Goal: Transaction & Acquisition: Purchase product/service

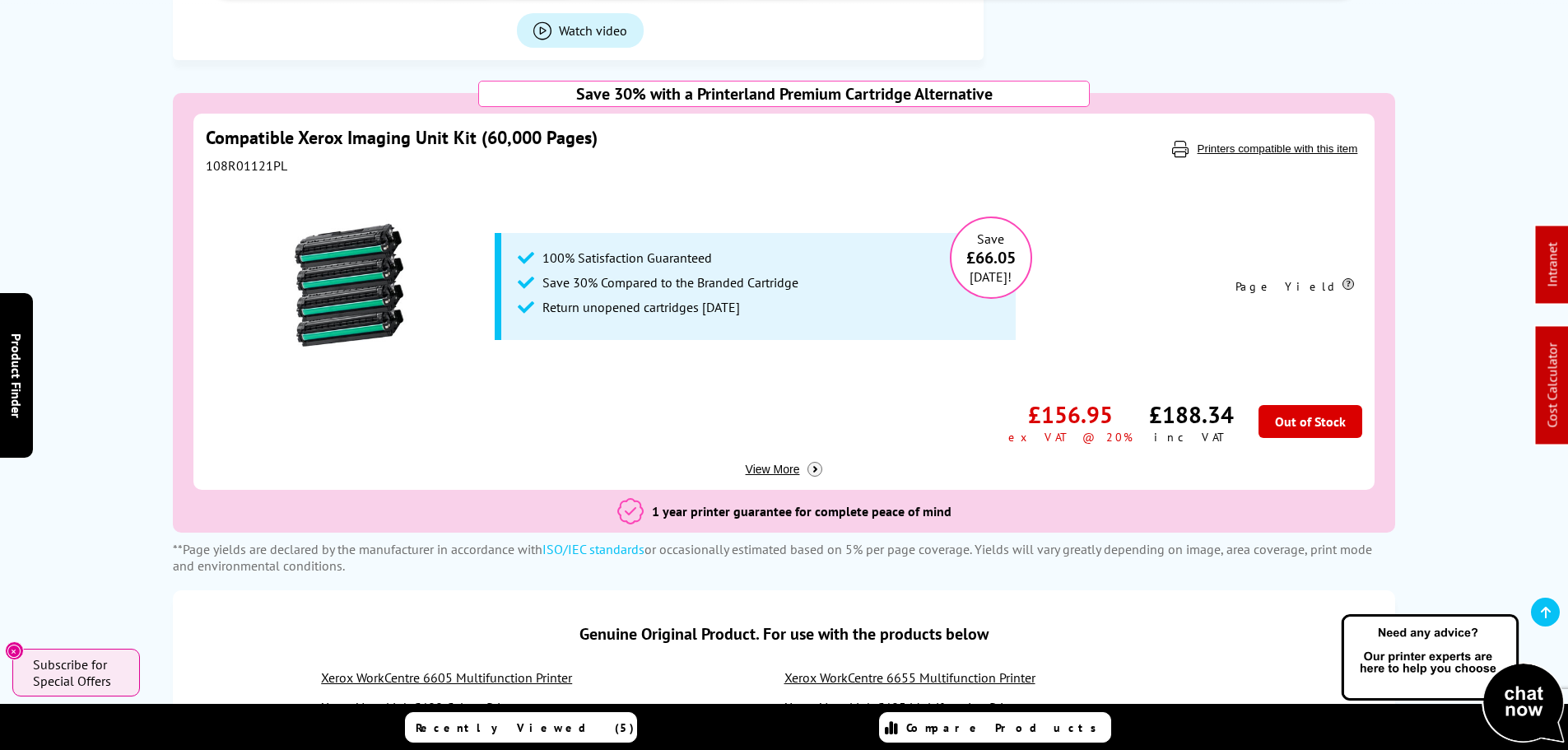
scroll to position [823, 0]
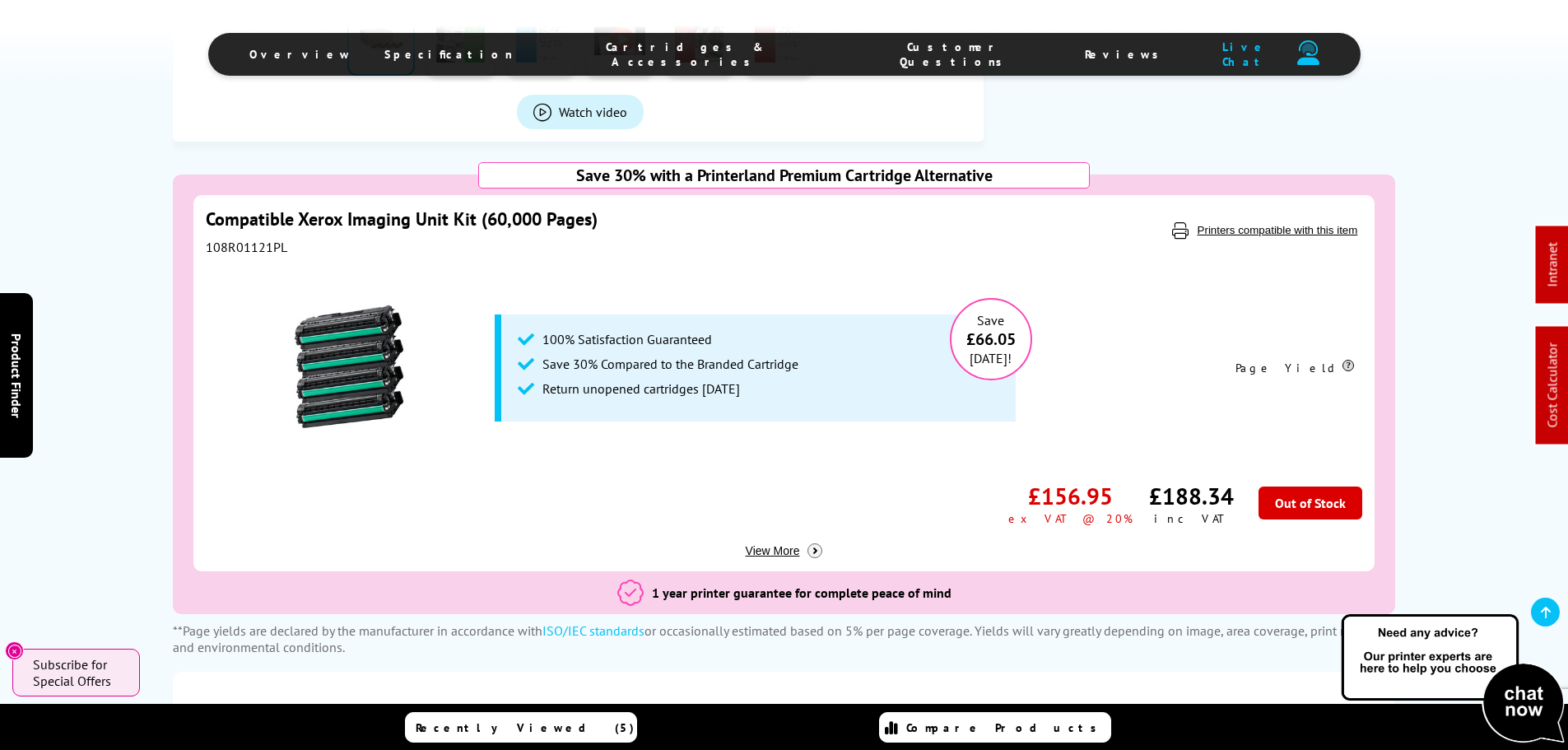
click at [218, 244] on div "108R01121PL" at bounding box center [611, 247] width 810 height 16
copy div "108R01121PL"
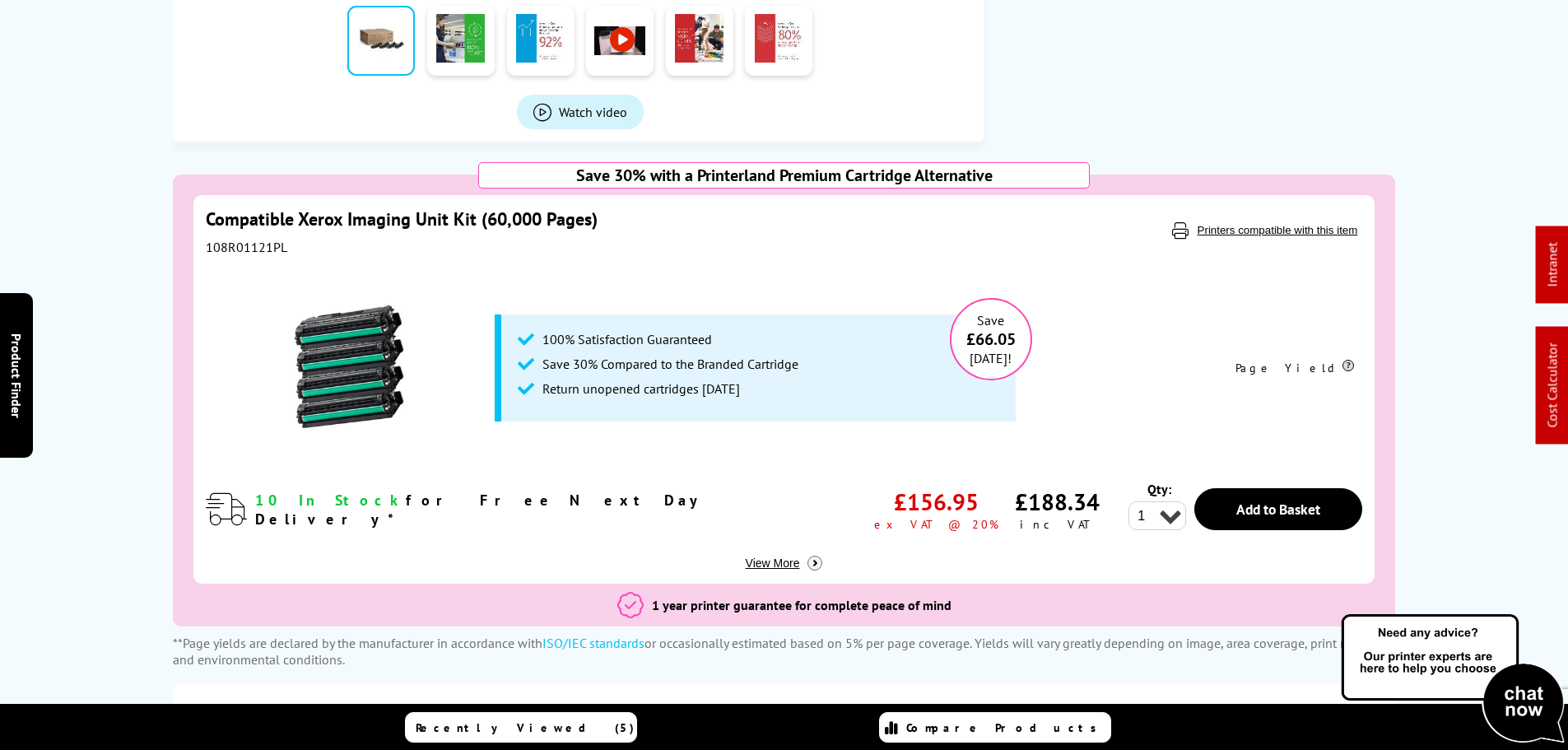
click at [224, 239] on div "108R01121PL" at bounding box center [611, 247] width 810 height 16
click at [224, 240] on div "108R01121PL" at bounding box center [611, 247] width 810 height 16
copy div "108R01121PL"
click at [251, 239] on div "108R01121PL" at bounding box center [611, 247] width 810 height 16
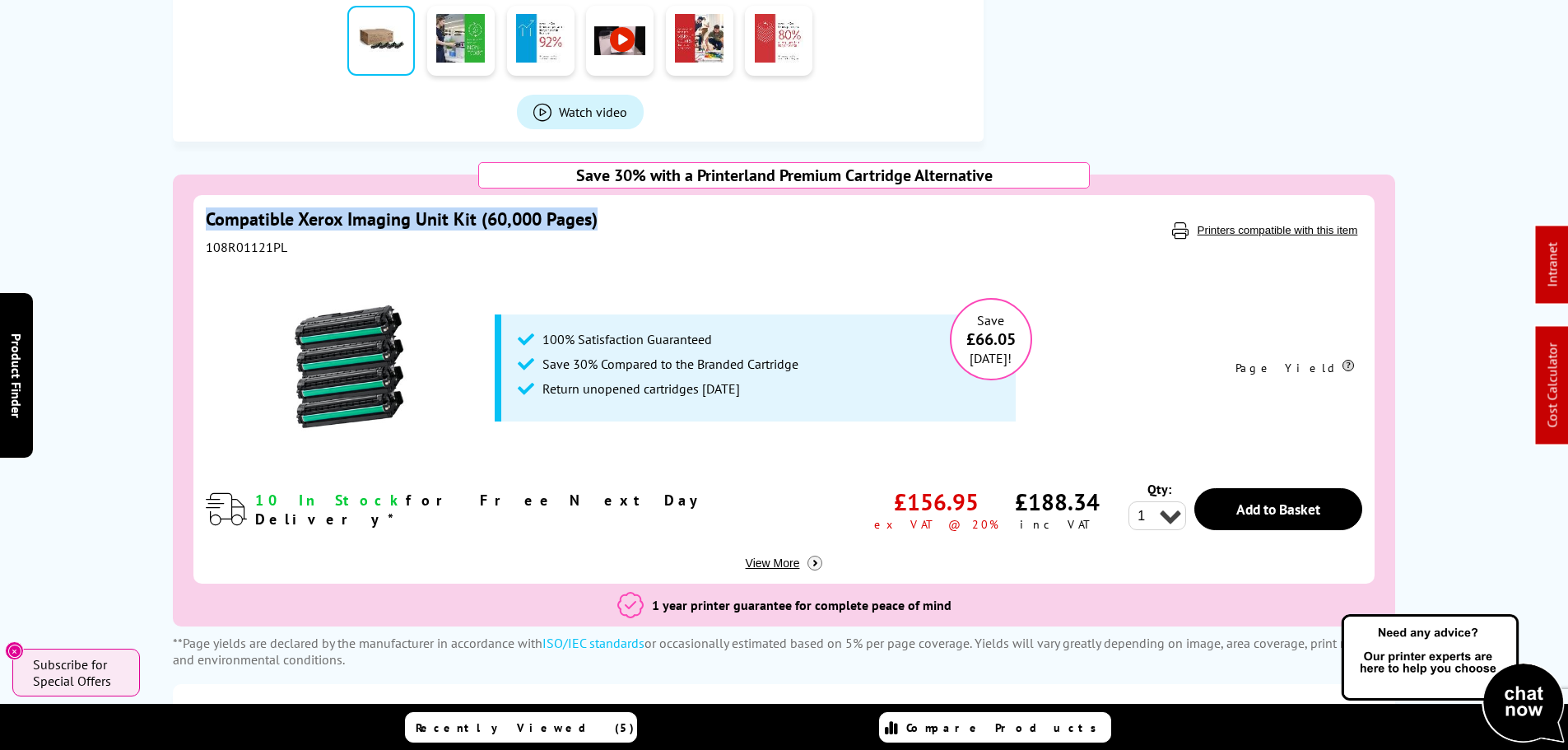
drag, startPoint x: 498, startPoint y: 215, endPoint x: 193, endPoint y: 208, distance: 305.1
click at [193, 208] on div "Compatible Xerox Imaging Unit Kit (60,000 Pages) 108R01121PL Printers compatibl…" at bounding box center [784, 389] width 1182 height 389
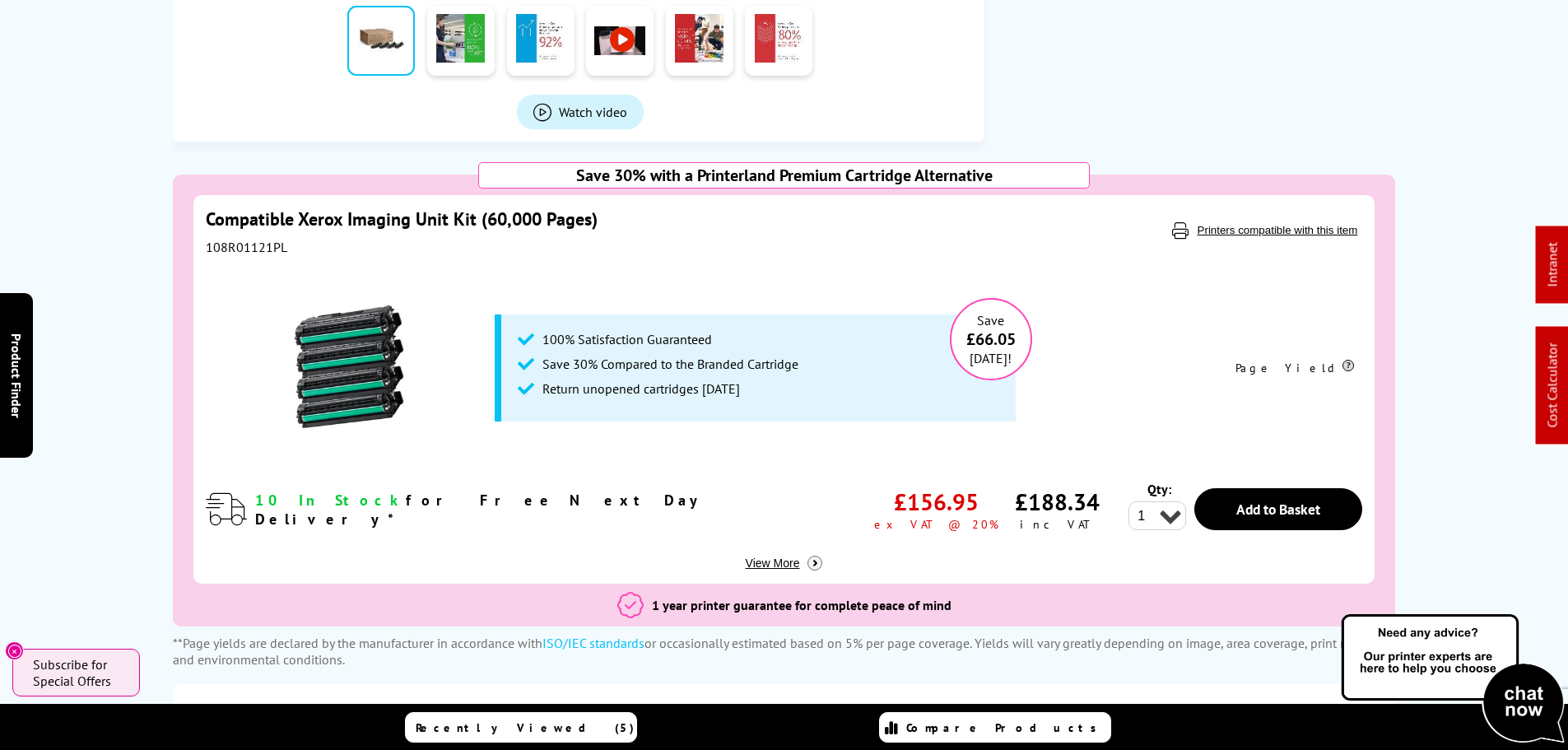
click at [243, 245] on div "108R01121PL" at bounding box center [611, 247] width 810 height 16
copy div "108R01121PL"
